Goal: Obtain resource: Download file/media

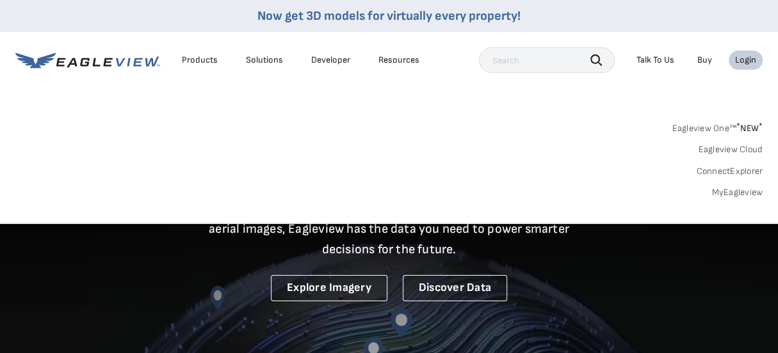
click at [745, 193] on link "MyEagleview" at bounding box center [736, 193] width 51 height 12
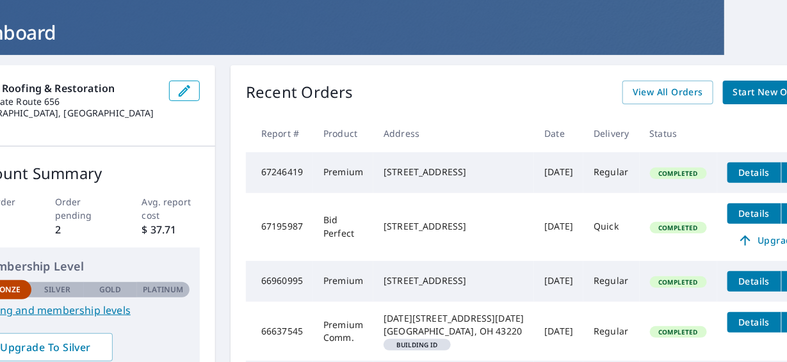
scroll to position [63, 79]
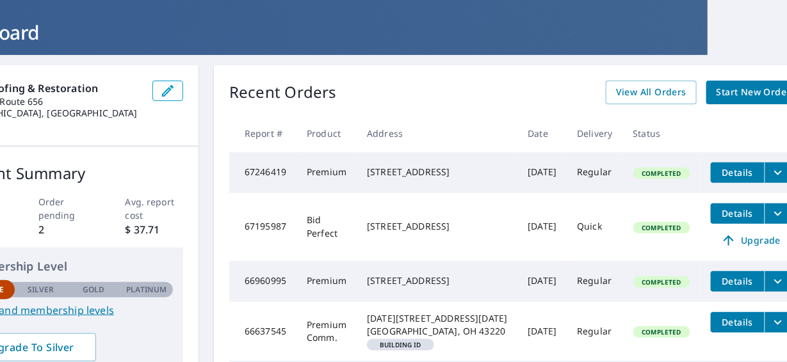
click at [774, 174] on icon "filesDropdownBtn-67246419" at bounding box center [778, 172] width 8 height 4
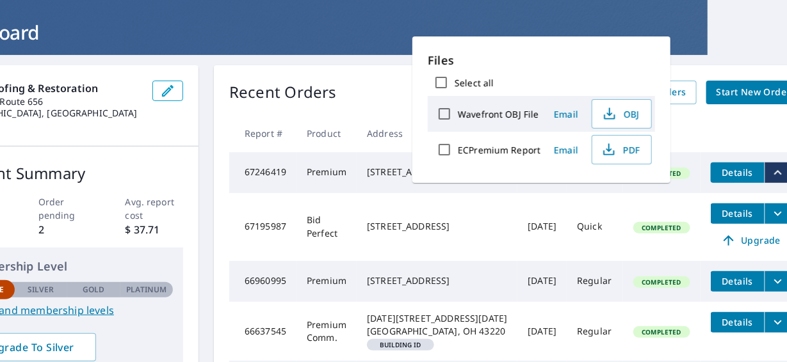
click at [445, 150] on input "ECPremium Report" at bounding box center [444, 149] width 27 height 27
checkbox input "true"
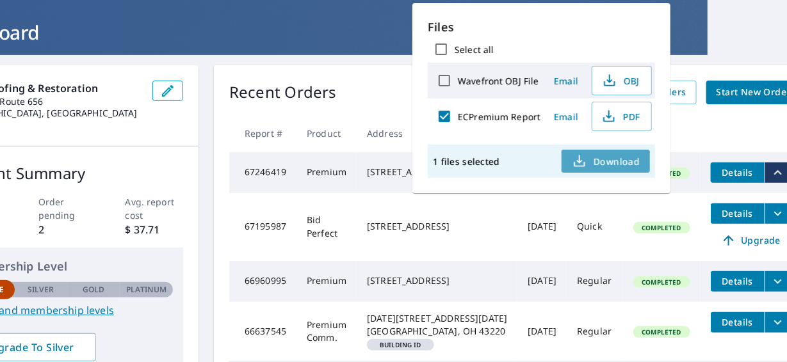
click at [610, 163] on span "Download" at bounding box center [606, 161] width 68 height 15
